Goal: Task Accomplishment & Management: Complete application form

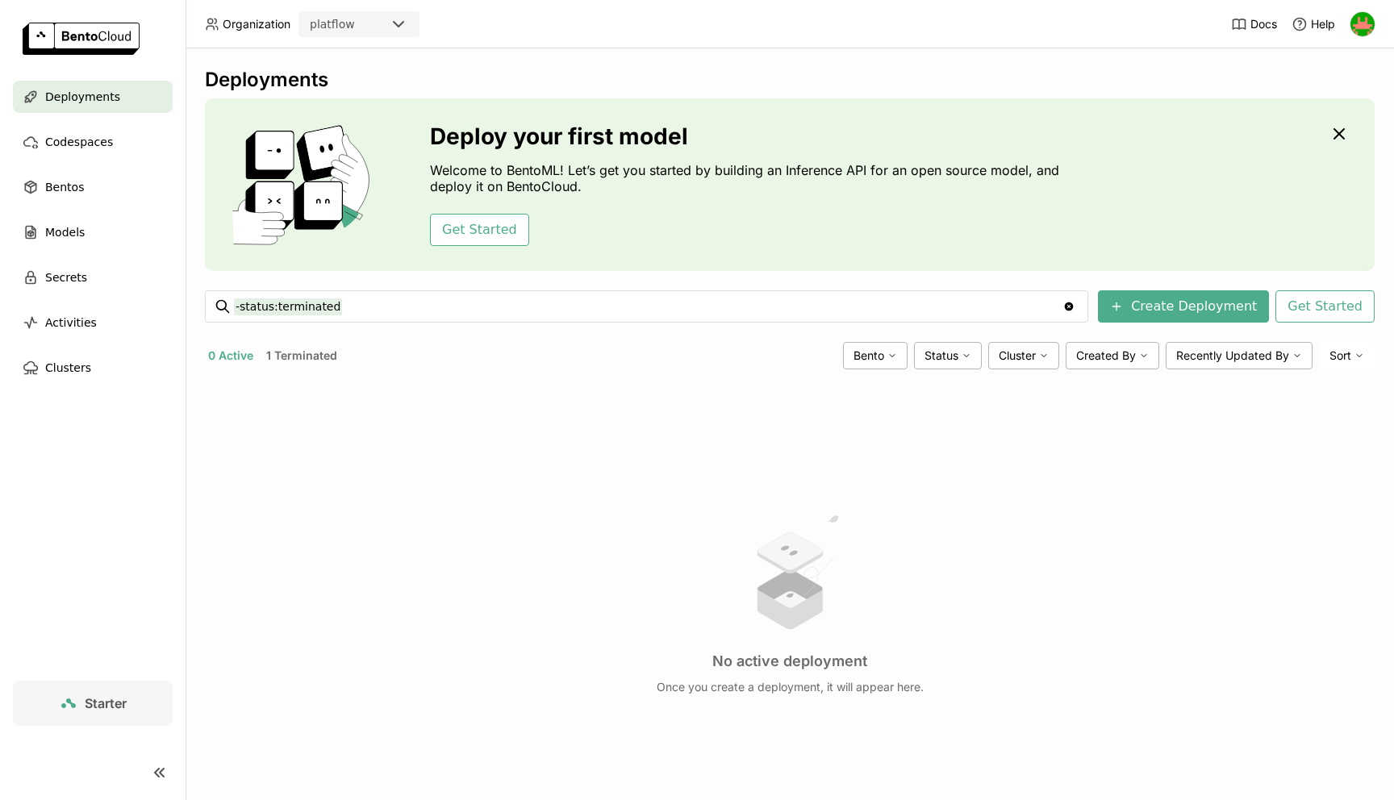
click at [724, 379] on div "Deployments Deploy your first model Welcome to BentoML! Let’s get you started b…" at bounding box center [790, 458] width 1170 height 780
click at [103, 140] on span "Codespaces" at bounding box center [79, 141] width 68 height 19
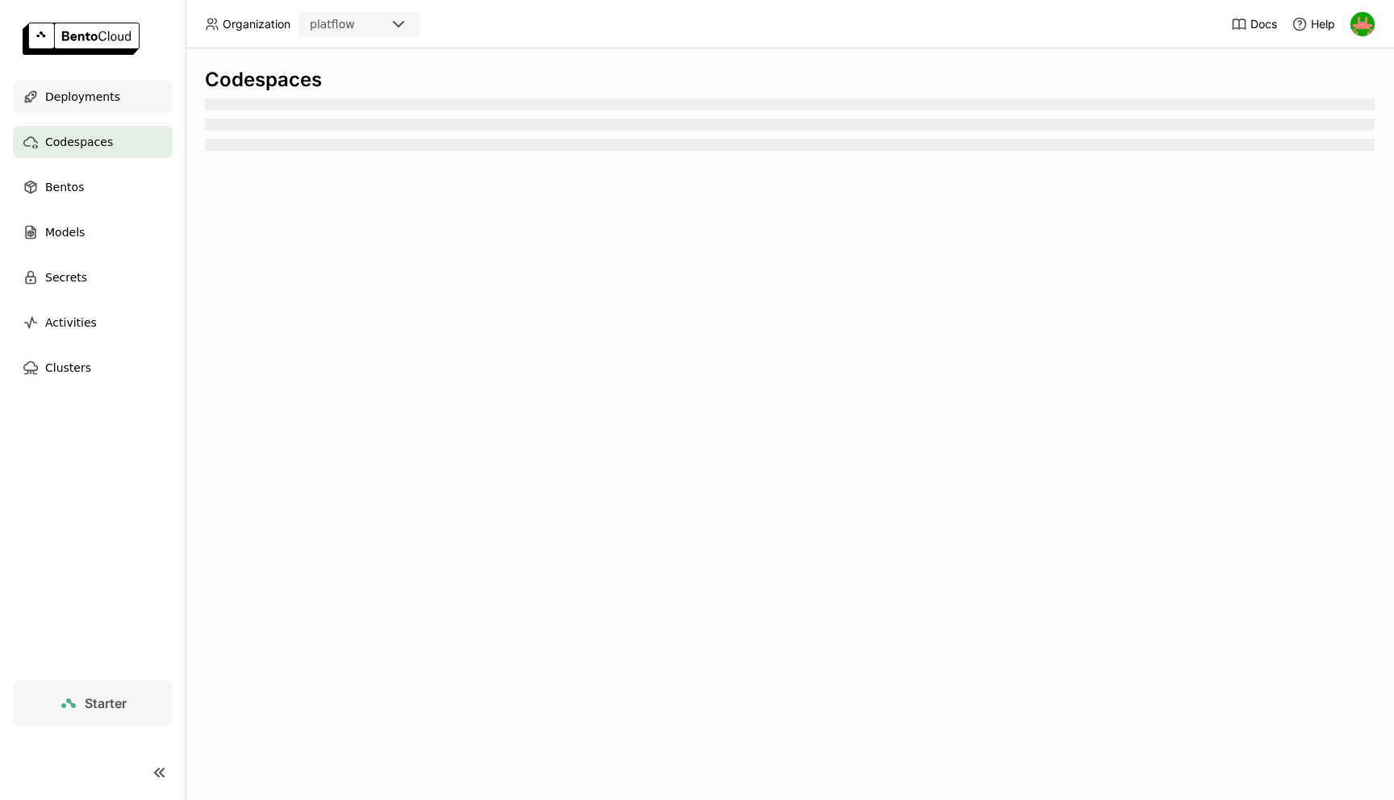
click at [110, 100] on span "Deployments" at bounding box center [82, 96] width 75 height 19
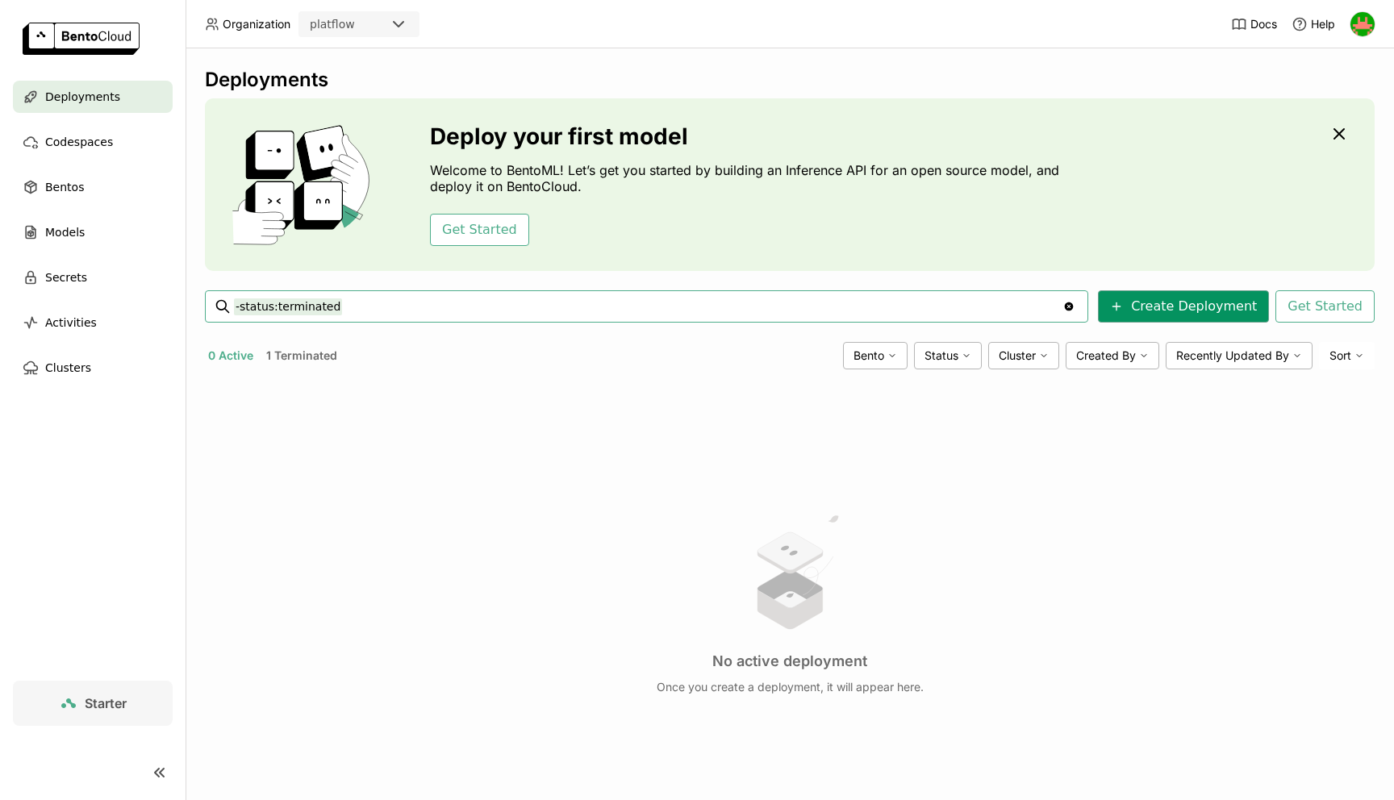
click at [1185, 298] on button "Create Deployment" at bounding box center [1183, 306] width 171 height 32
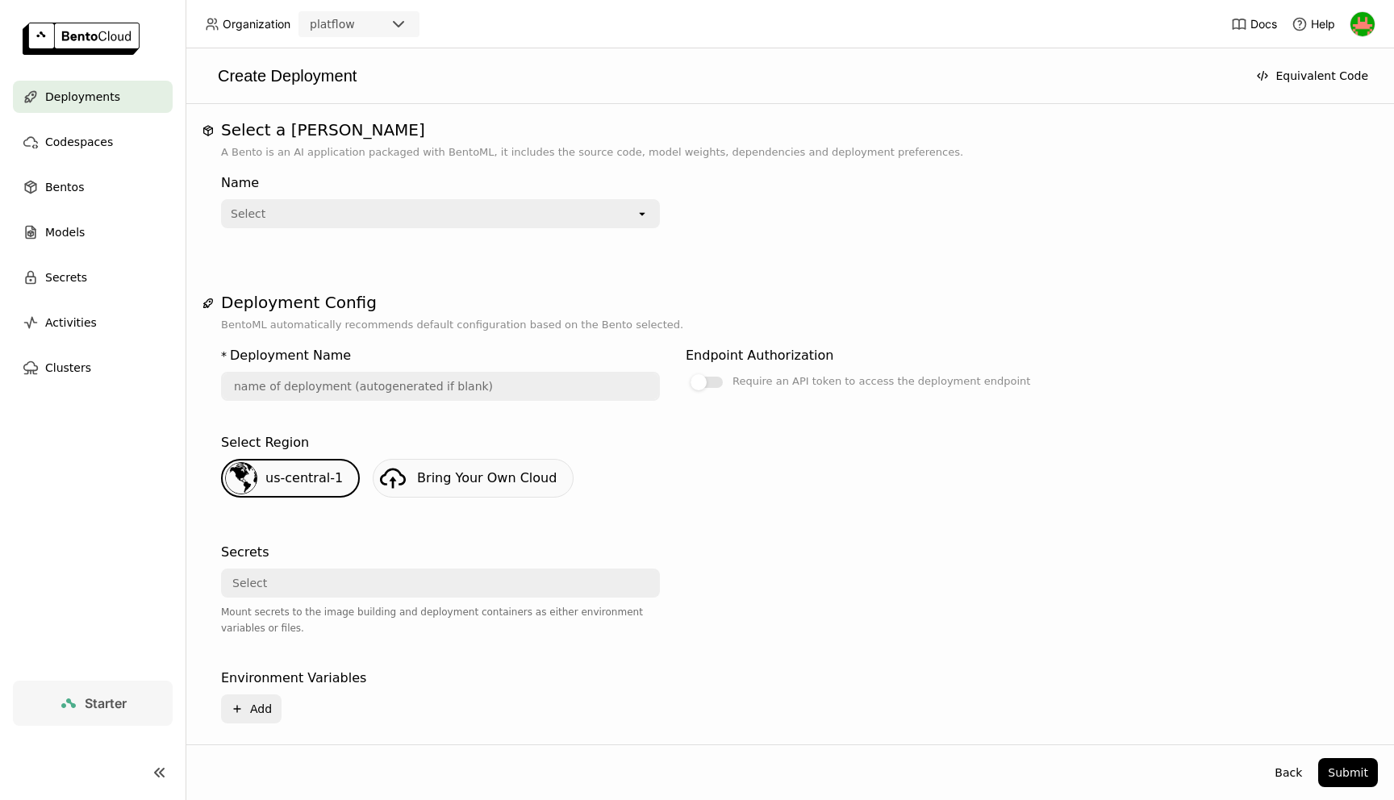
click at [468, 488] on link "Bring Your Own Cloud" at bounding box center [473, 478] width 201 height 39
click at [455, 234] on div "Name Select open" at bounding box center [790, 208] width 1138 height 94
click at [455, 219] on div "Select" at bounding box center [429, 214] width 413 height 26
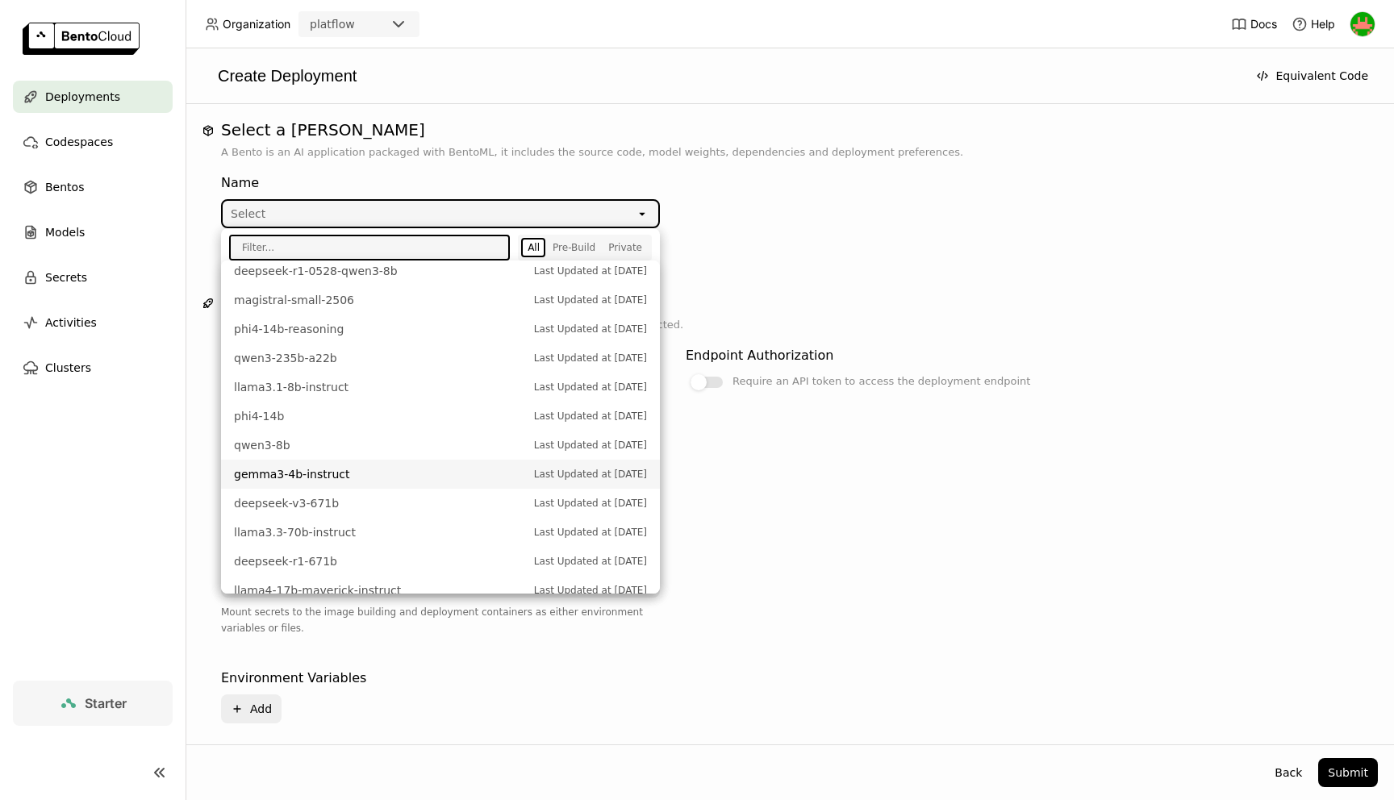
scroll to position [395, 0]
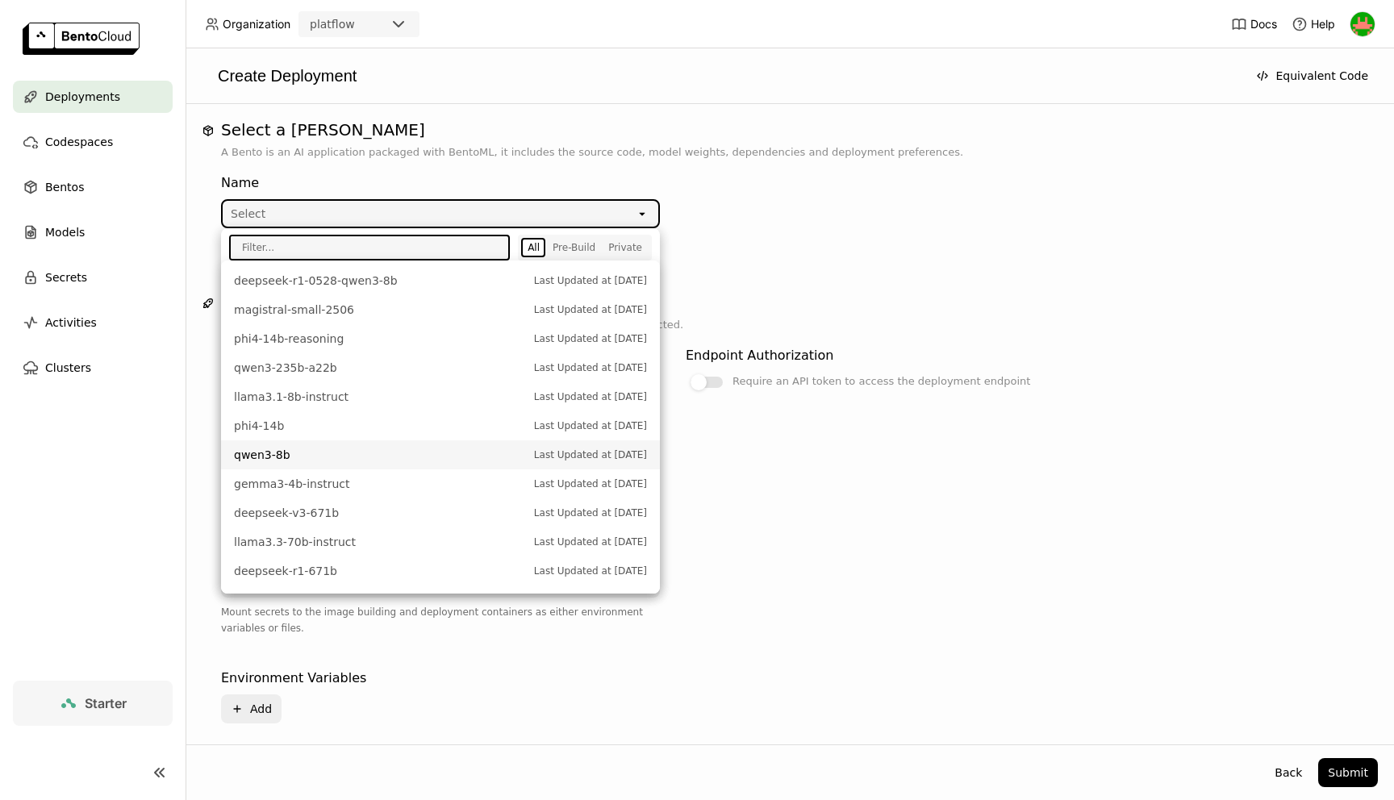
click at [324, 448] on span "qwen3-8b" at bounding box center [380, 455] width 292 height 16
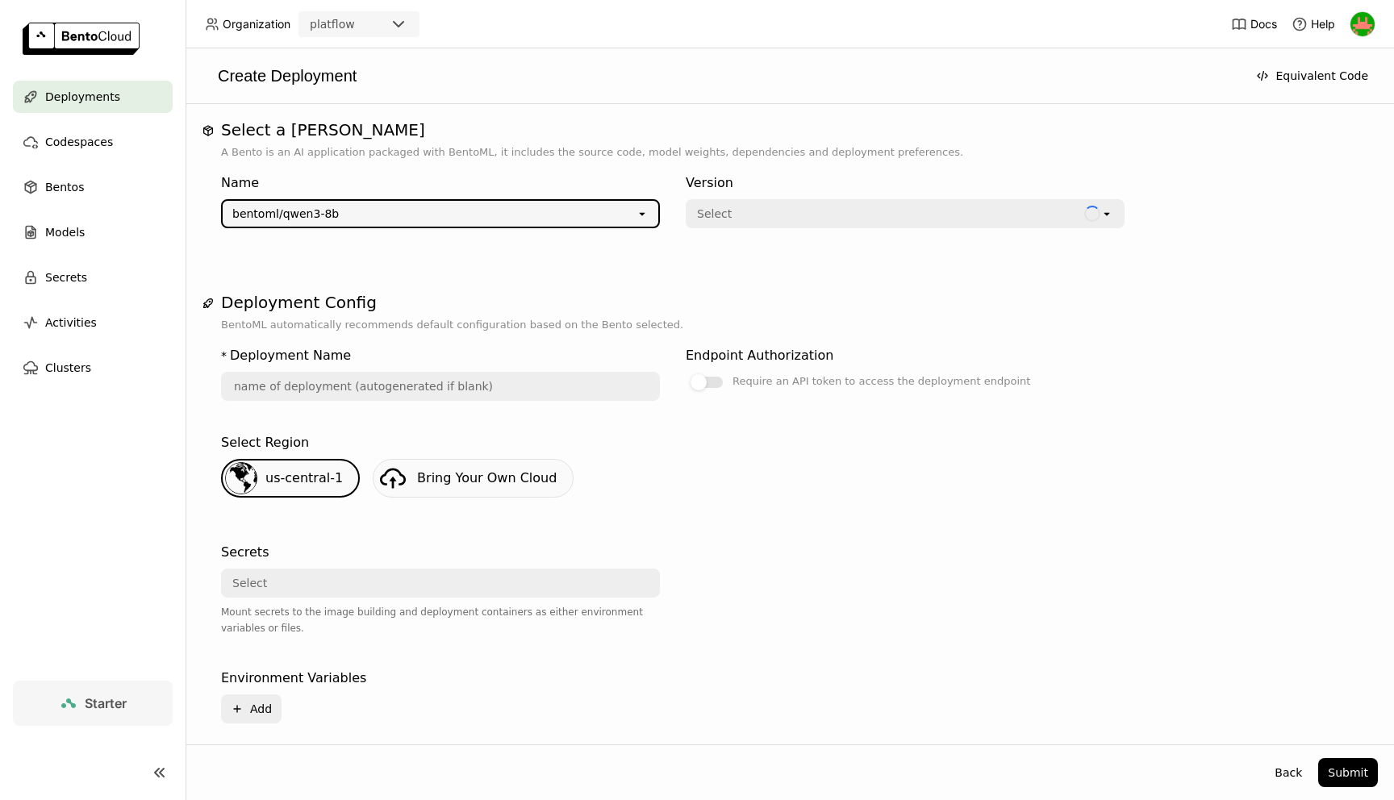
type input "[PERSON_NAME]-3-8-b-9fa6"
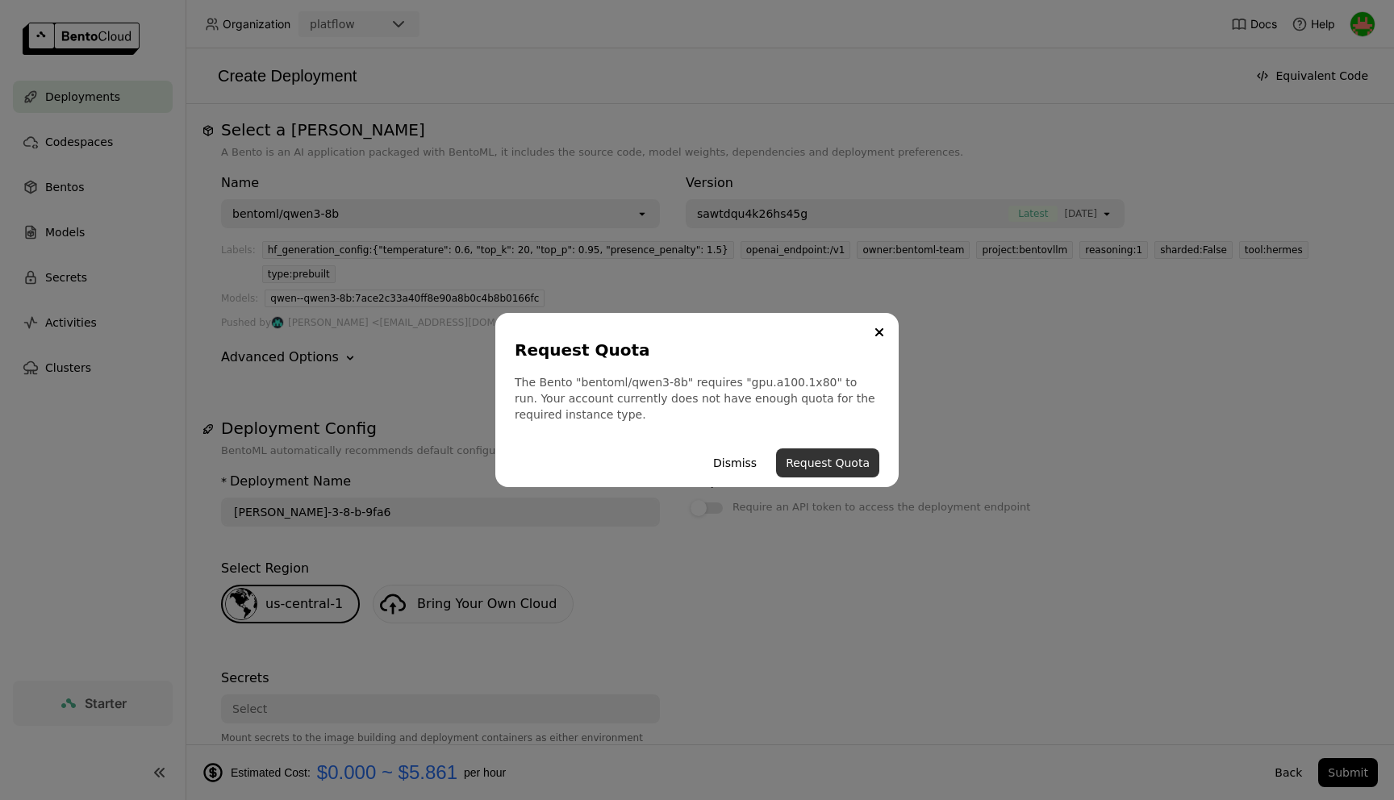
click at [817, 462] on button "Request Quota" at bounding box center [827, 463] width 103 height 29
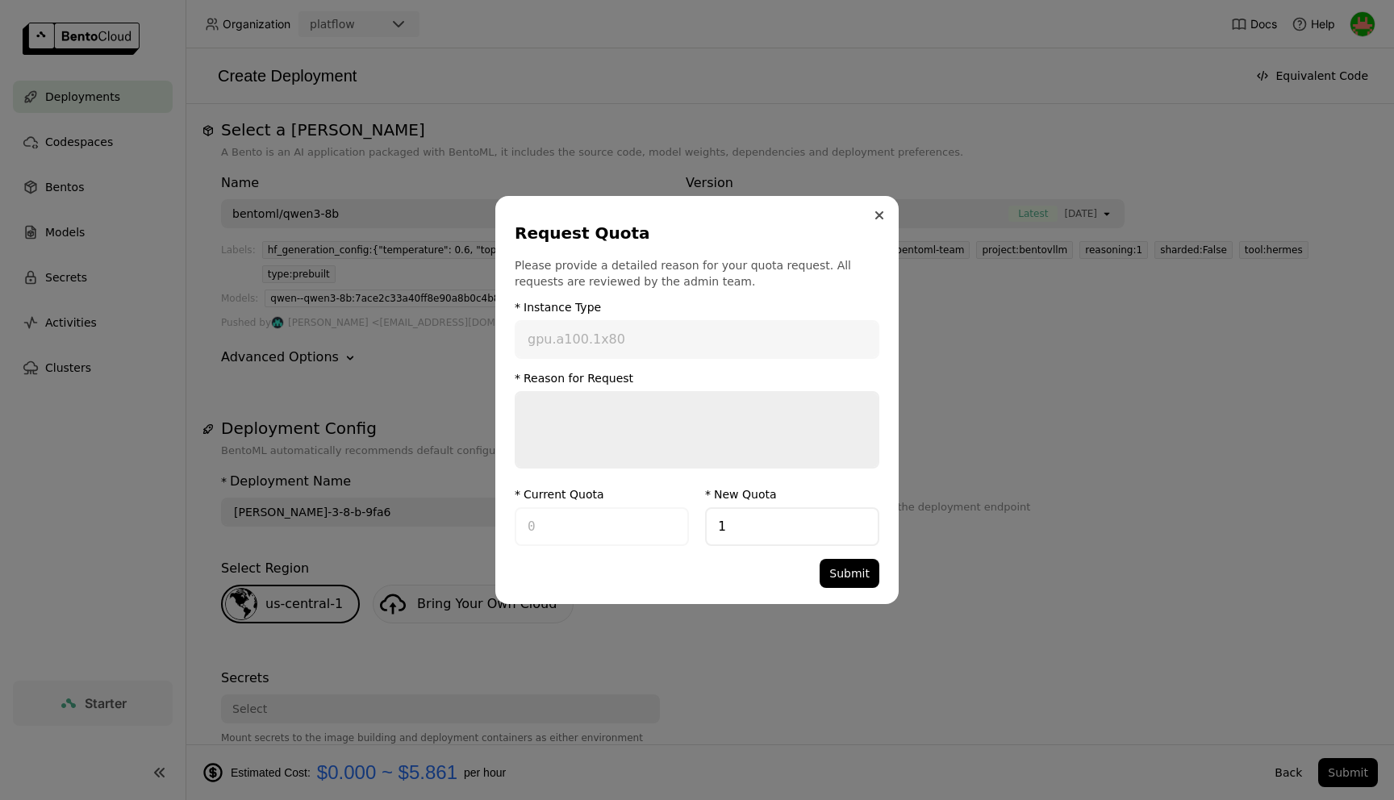
click at [885, 211] on button "Close" at bounding box center [879, 215] width 19 height 19
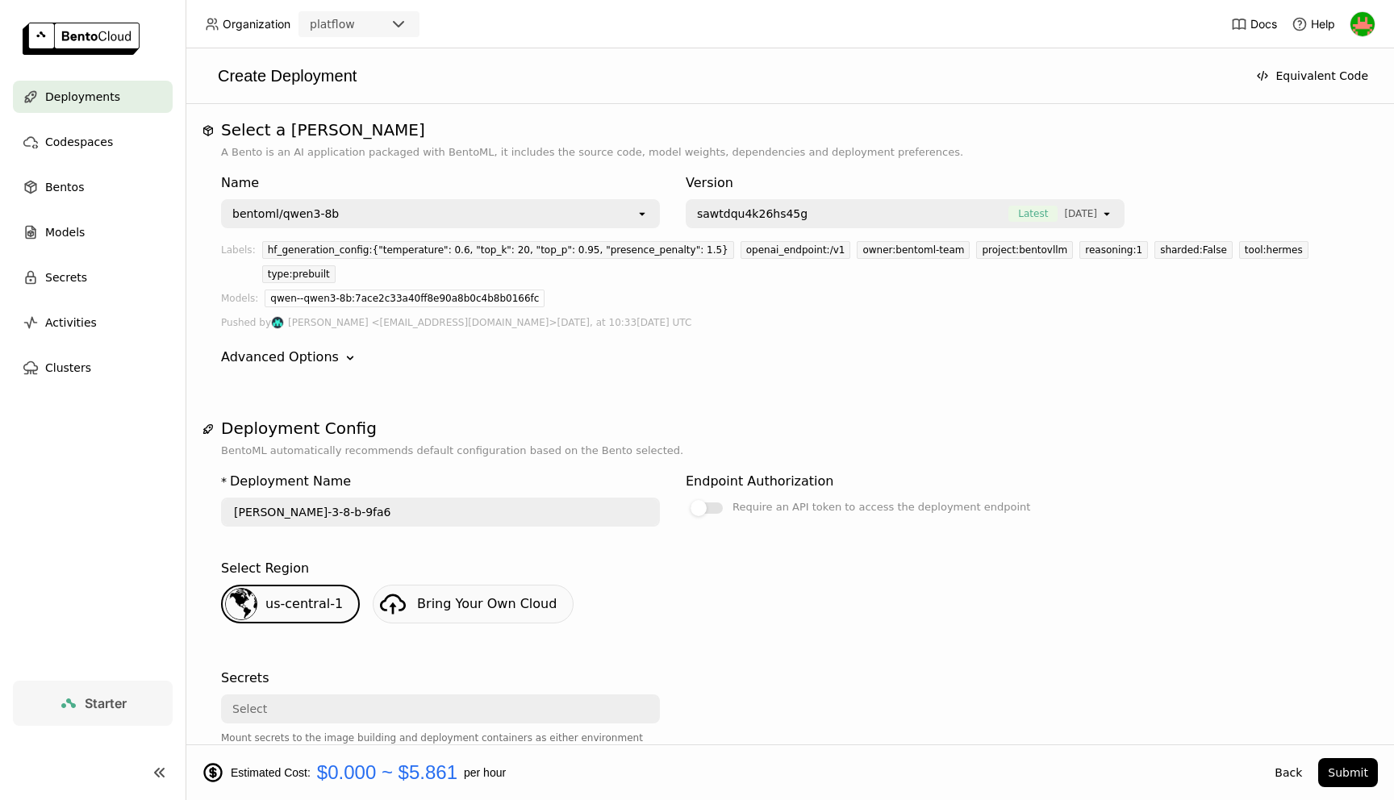
click at [73, 31] on img at bounding box center [81, 39] width 117 height 32
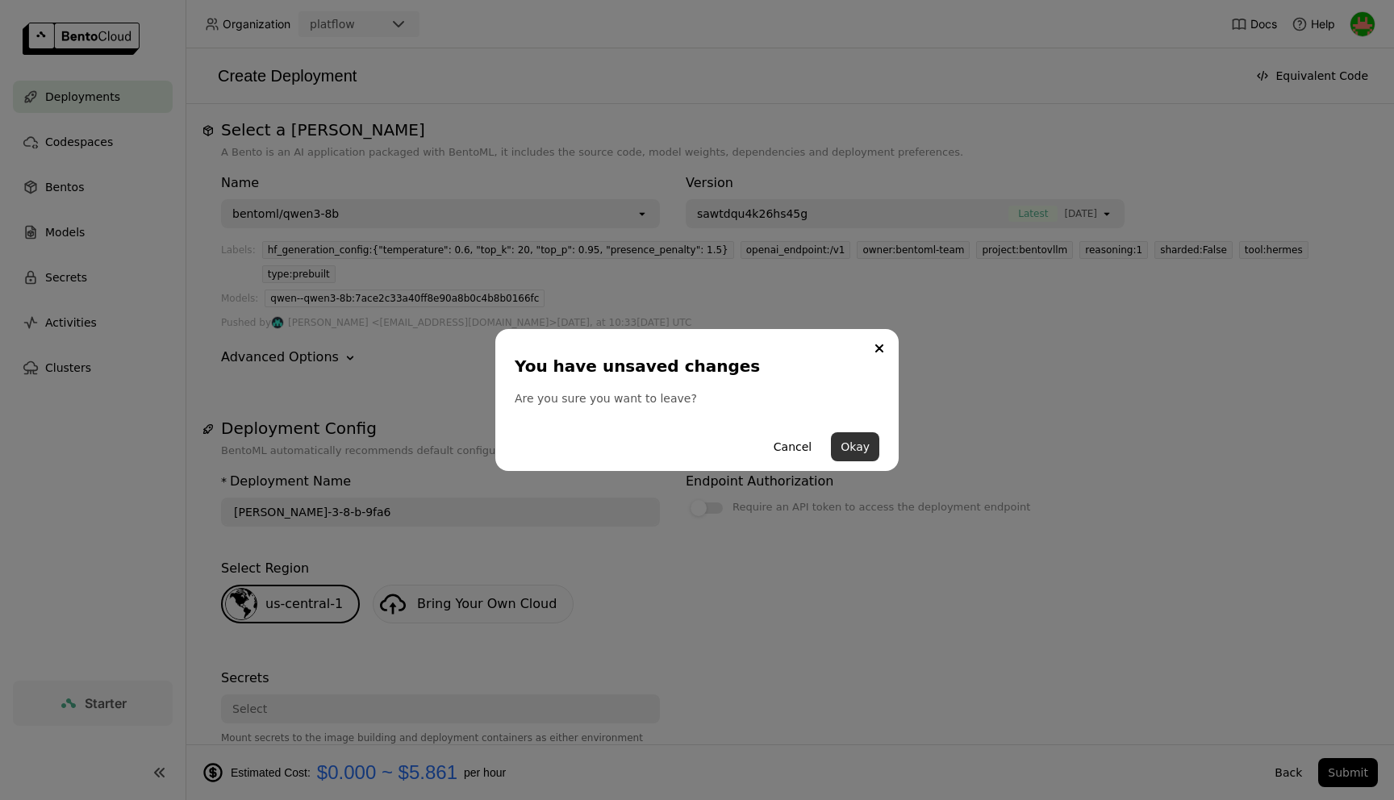
click at [871, 454] on button "Okay" at bounding box center [855, 447] width 48 height 29
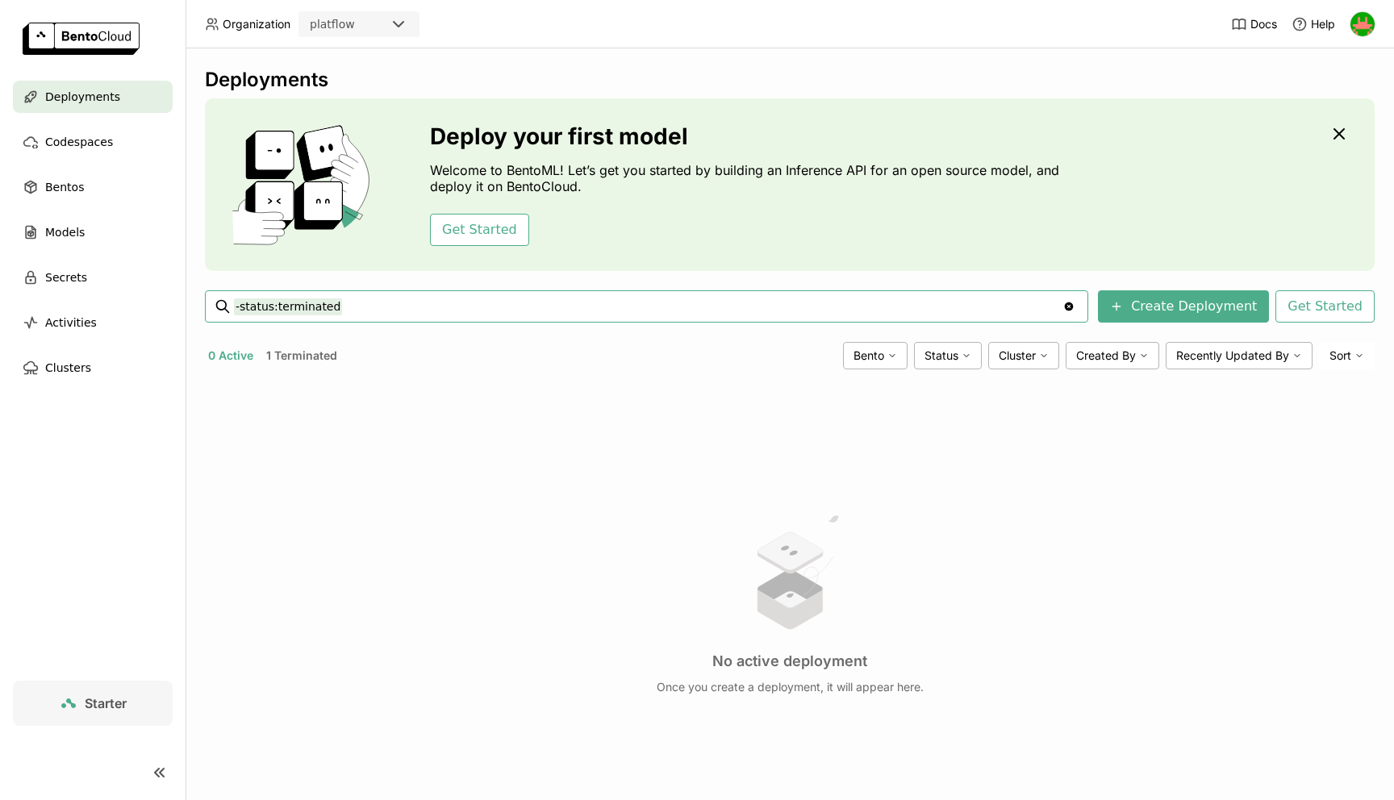
click at [1366, 9] on div "Docs Help" at bounding box center [1303, 24] width 144 height 48
click at [1366, 18] on img at bounding box center [1363, 24] width 24 height 24
click at [523, 492] on div "No active deployment Once you create a deployment, it will appear here." at bounding box center [790, 602] width 1170 height 441
